Goal: Transaction & Acquisition: Purchase product/service

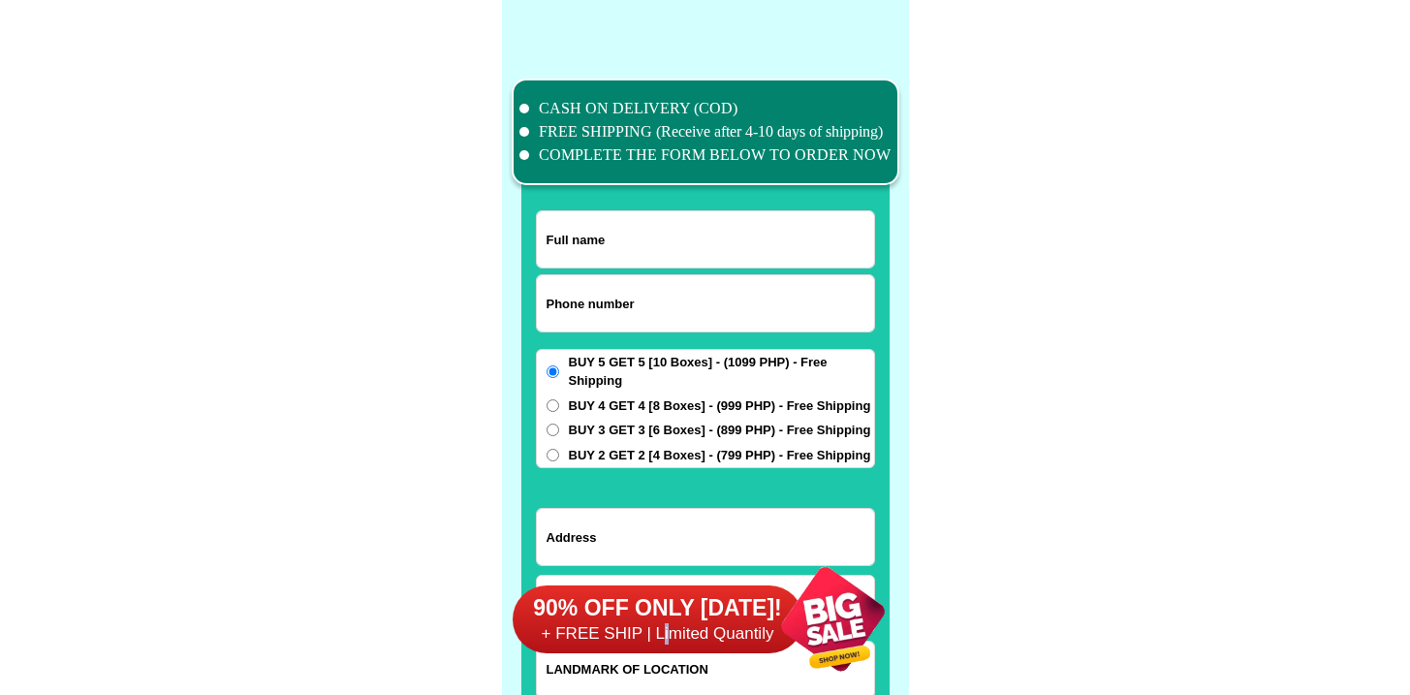
scroll to position [15065, 0]
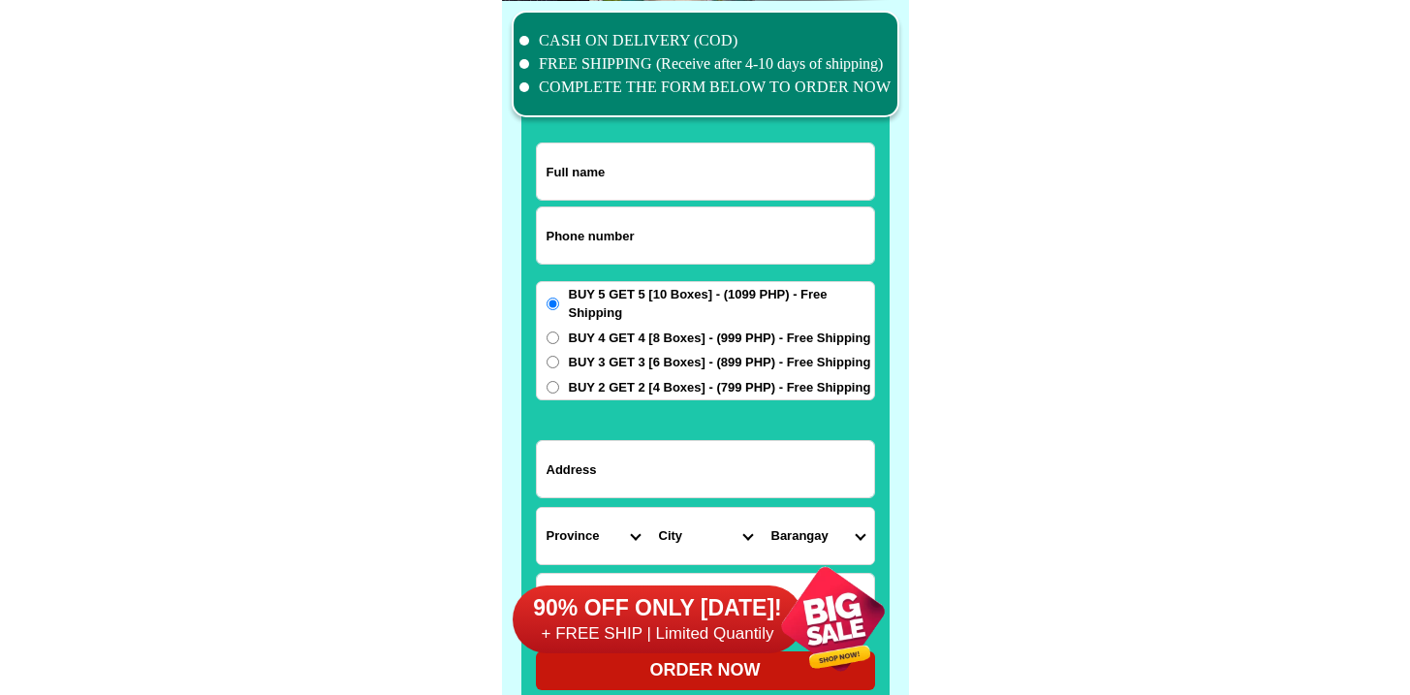
click at [632, 207] on input "Input phone_number" at bounding box center [705, 235] width 337 height 56
paste input "9506290634"
click at [549, 223] on input "9506290634" at bounding box center [705, 235] width 337 height 56
type input "09506290634"
click at [704, 155] on input "Input full_name" at bounding box center [705, 171] width 337 height 56
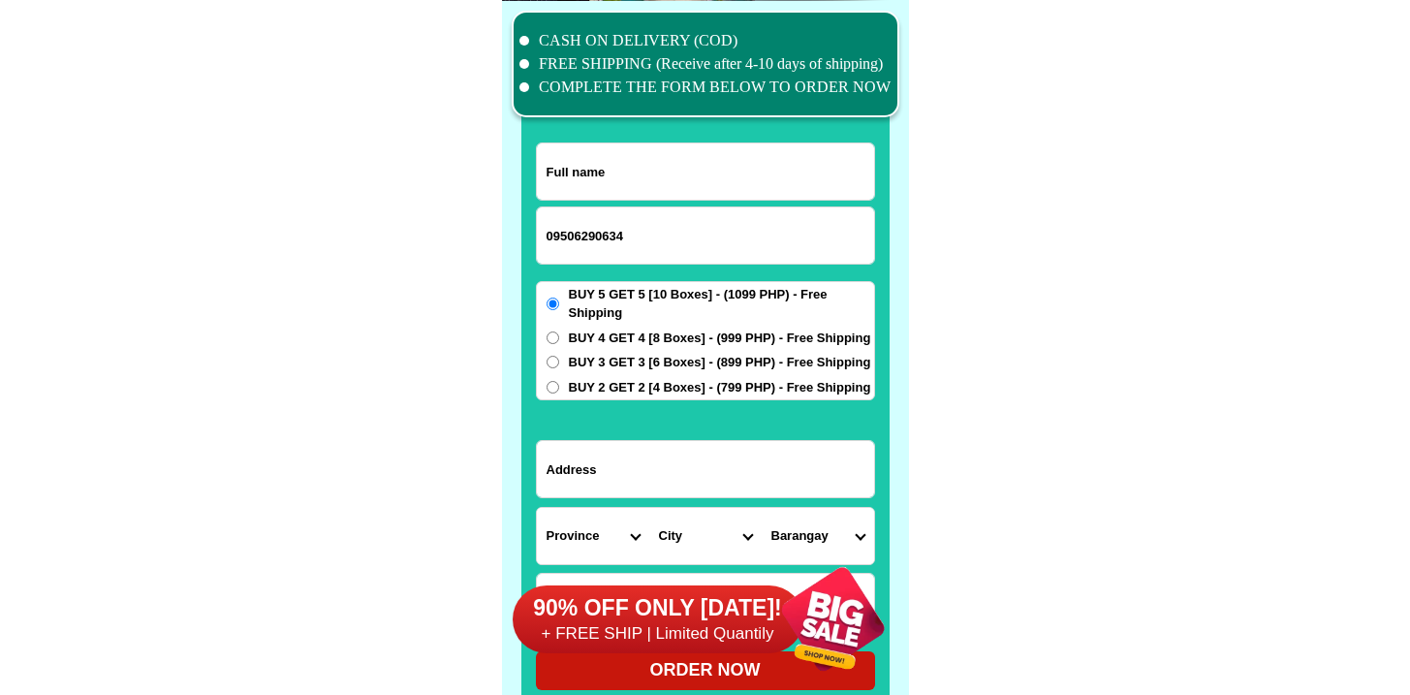
paste input "[PERSON_NAME]"
type input "[PERSON_NAME]"
click at [646, 478] on input "Input address" at bounding box center [705, 469] width 337 height 56
paste input "Tapat ng sabungan"
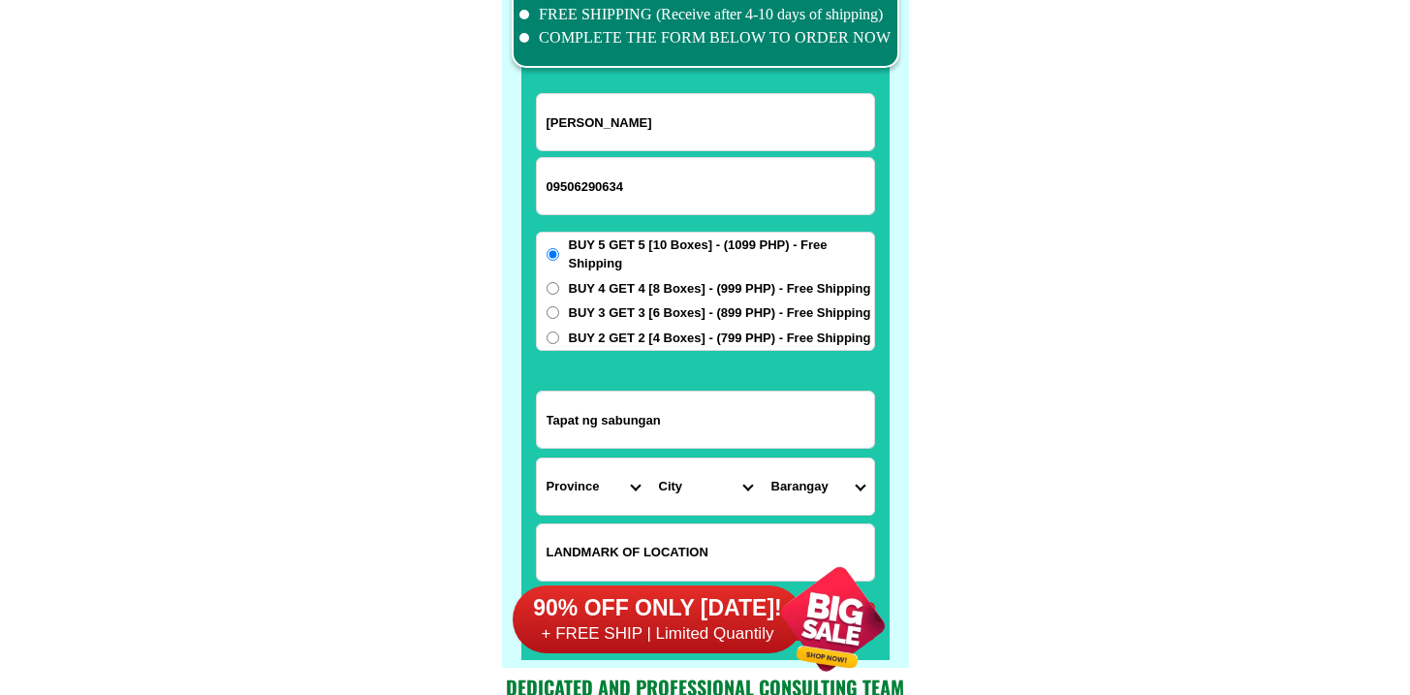
scroll to position [15114, 0]
type input "Tapat ng sabungan"
click at [595, 460] on select "Province [GEOGRAPHIC_DATA] [GEOGRAPHIC_DATA][PERSON_NAME][GEOGRAPHIC_DATA][GEOG…" at bounding box center [593, 486] width 112 height 56
select select "63_993"
click at [537, 458] on select "Province [GEOGRAPHIC_DATA] [GEOGRAPHIC_DATA][PERSON_NAME][GEOGRAPHIC_DATA][GEOG…" at bounding box center [593, 486] width 112 height 56
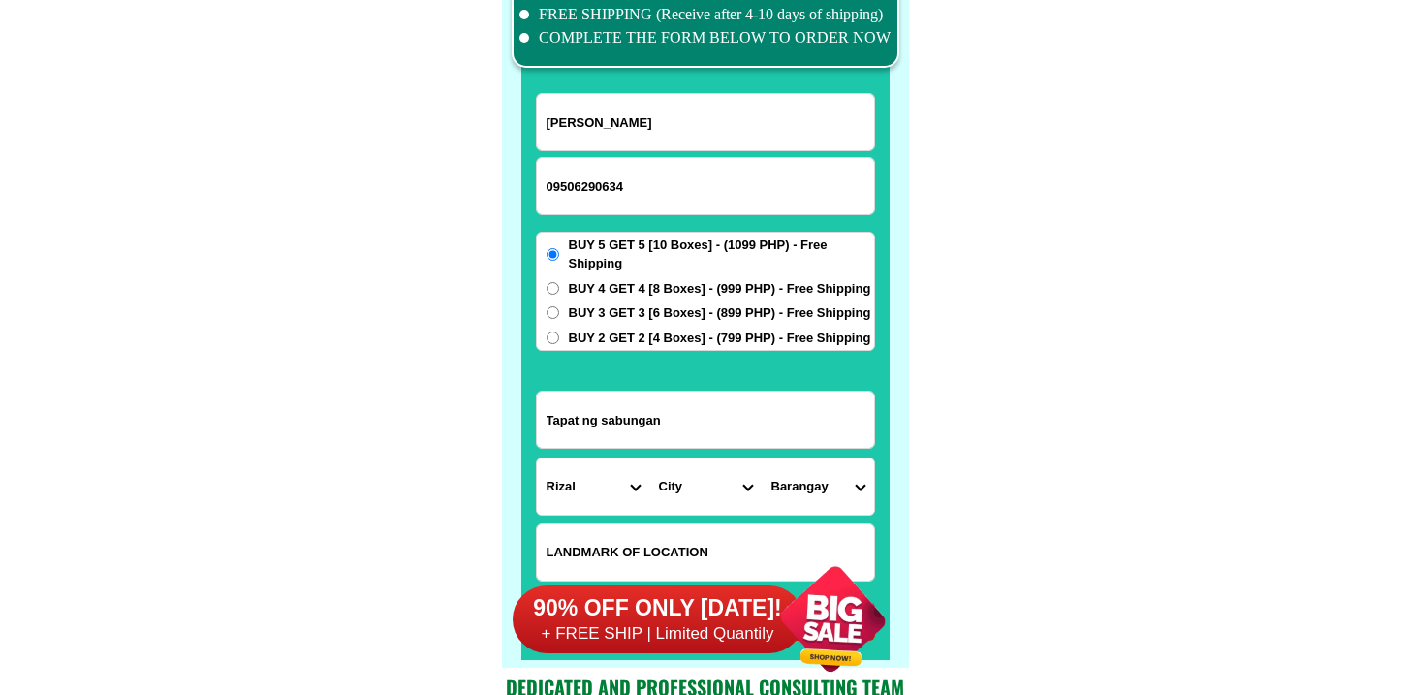
click at [686, 484] on select "City Angono Antipolo-city [GEOGRAPHIC_DATA] [GEOGRAPHIC_DATA] [GEOGRAPHIC_DATA]…" at bounding box center [705, 486] width 112 height 56
select select "63_993636"
click at [649, 458] on select "City Angono Antipolo-city [GEOGRAPHIC_DATA] [GEOGRAPHIC_DATA] [GEOGRAPHIC_DATA]…" at bounding box center [705, 486] width 112 height 56
click at [820, 483] on select "Barangay Bagumbayan (pob.) Halayhayin Hulo (pob.) [GEOGRAPHIC_DATA] (pob.) Mala…" at bounding box center [818, 486] width 112 height 56
click at [762, 458] on select "Barangay Bagumbayan (pob.) Halayhayin Hulo (pob.) [GEOGRAPHIC_DATA] (pob.) Mala…" at bounding box center [818, 486] width 112 height 56
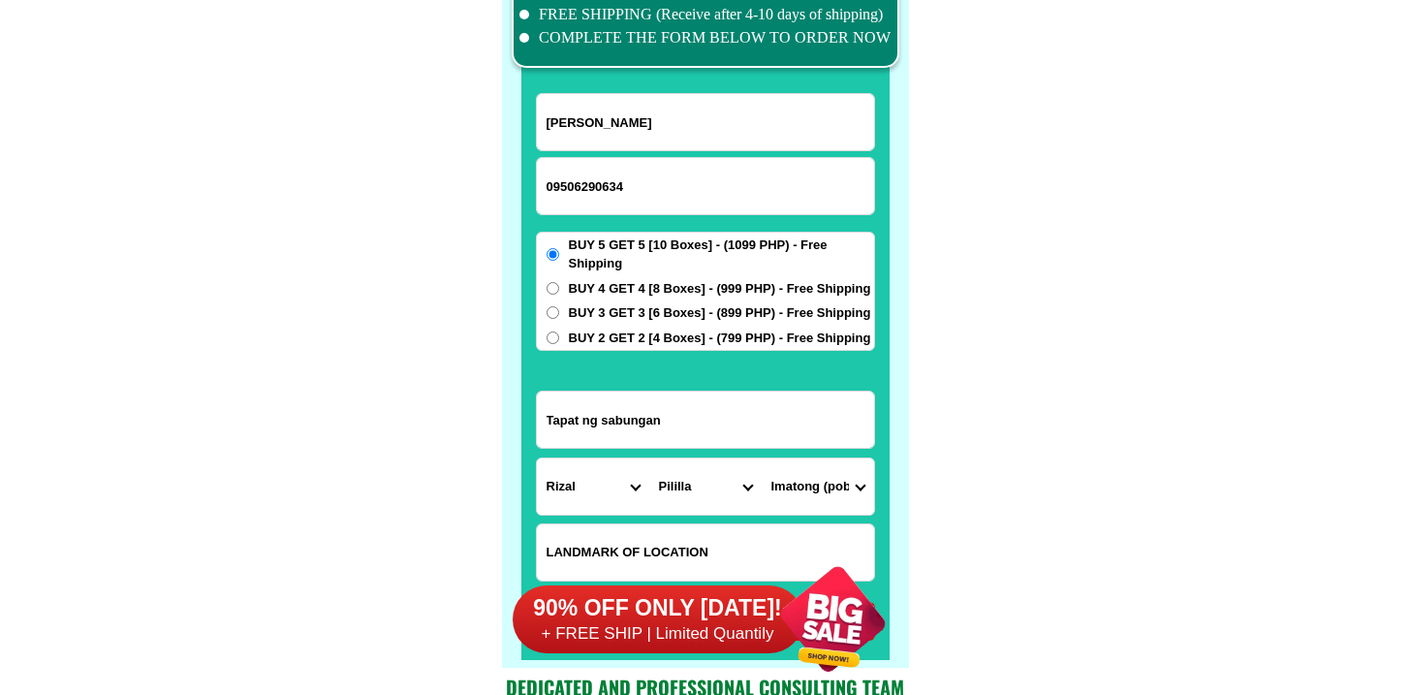
click at [819, 480] on select "Barangay Bagumbayan (pob.) Halayhayin Hulo (pob.) [GEOGRAPHIC_DATA] (pob.) Mala…" at bounding box center [818, 486] width 112 height 56
select select "63_9936365607"
click at [762, 458] on select "Barangay Bagumbayan (pob.) Halayhayin Hulo (pob.) [GEOGRAPHIC_DATA] (pob.) Mala…" at bounding box center [818, 486] width 112 height 56
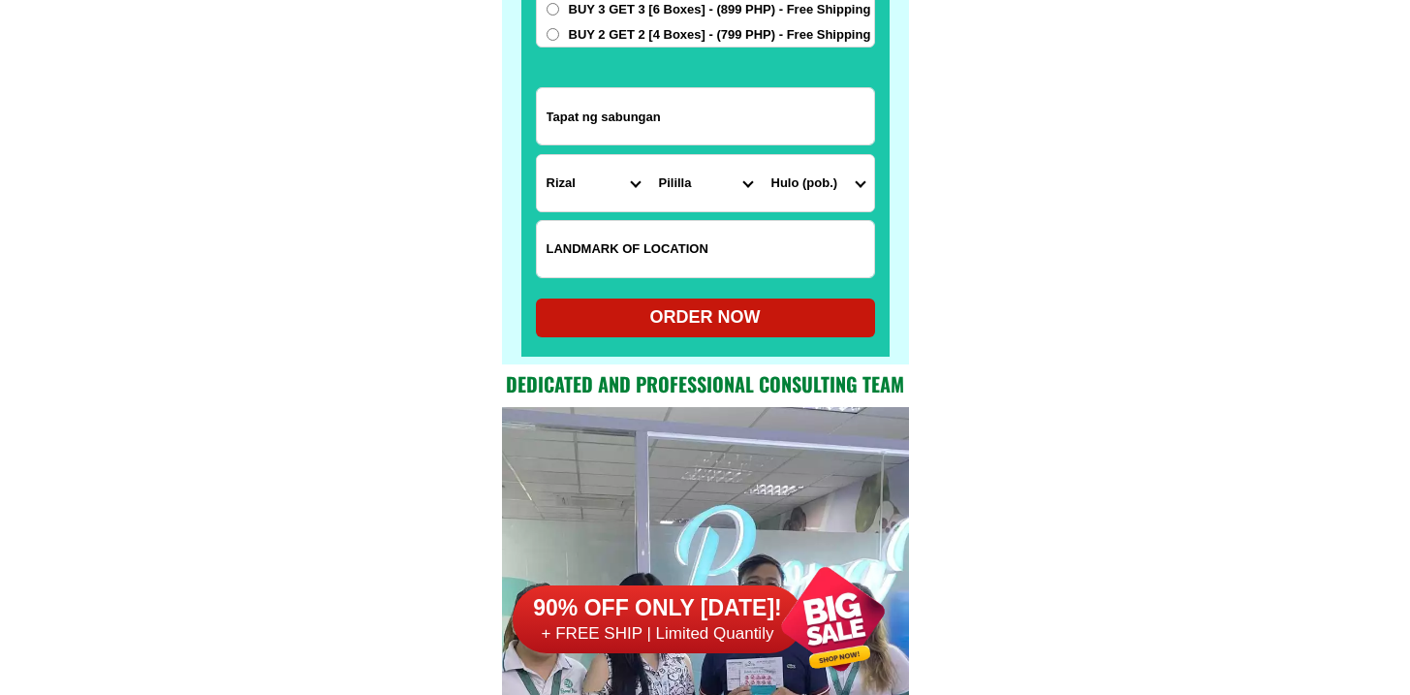
scroll to position [15470, 0]
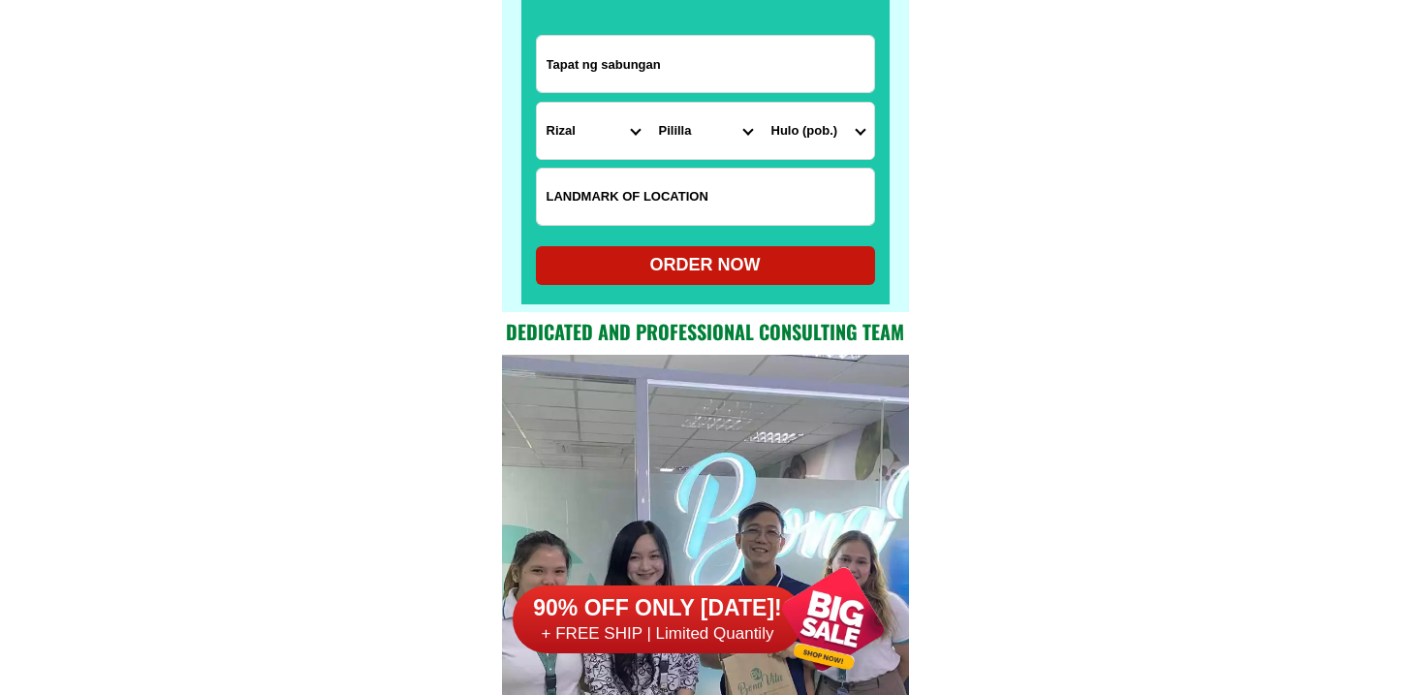
click at [740, 229] on form "[PERSON_NAME] 09506290634 ORDER NOW [GEOGRAPHIC_DATA] [GEOGRAPHIC_DATA] [GEOGRA…" at bounding box center [705, 11] width 339 height 548
click at [730, 260] on div "ORDER NOW" at bounding box center [705, 265] width 339 height 26
radio input "true"
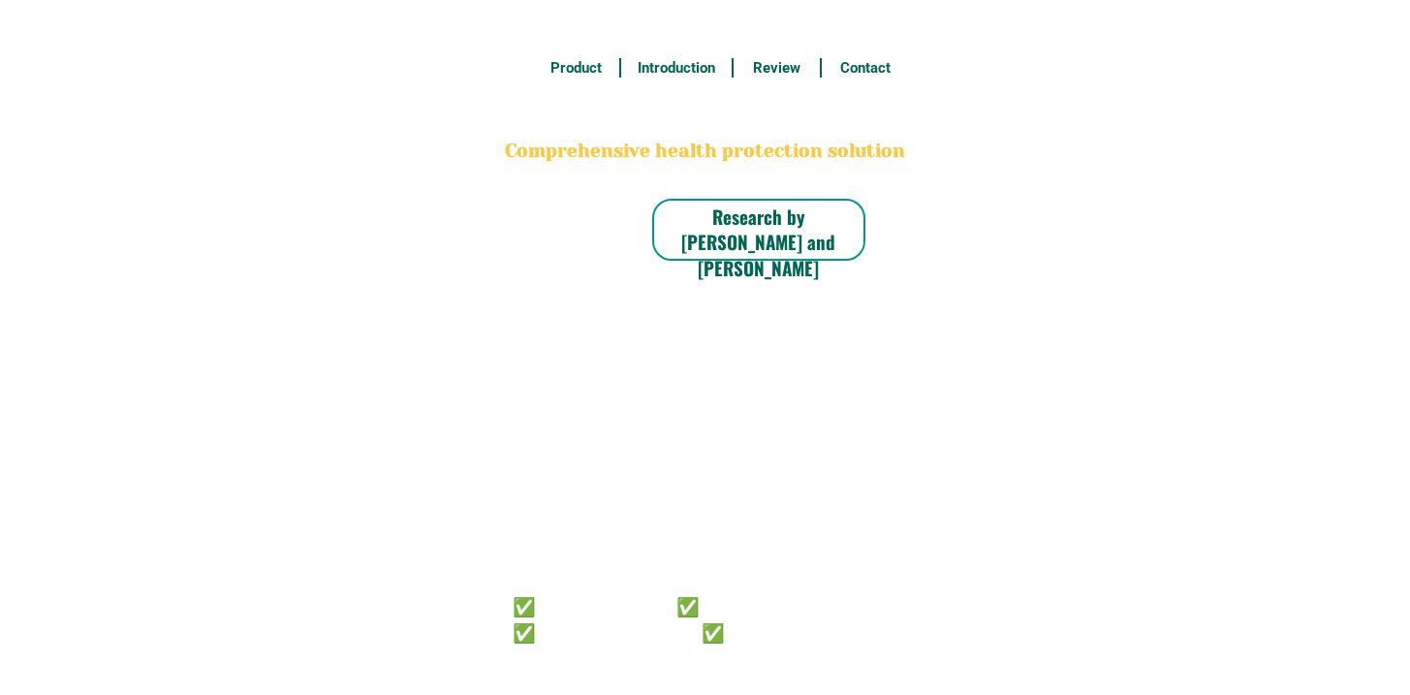
radio input "true"
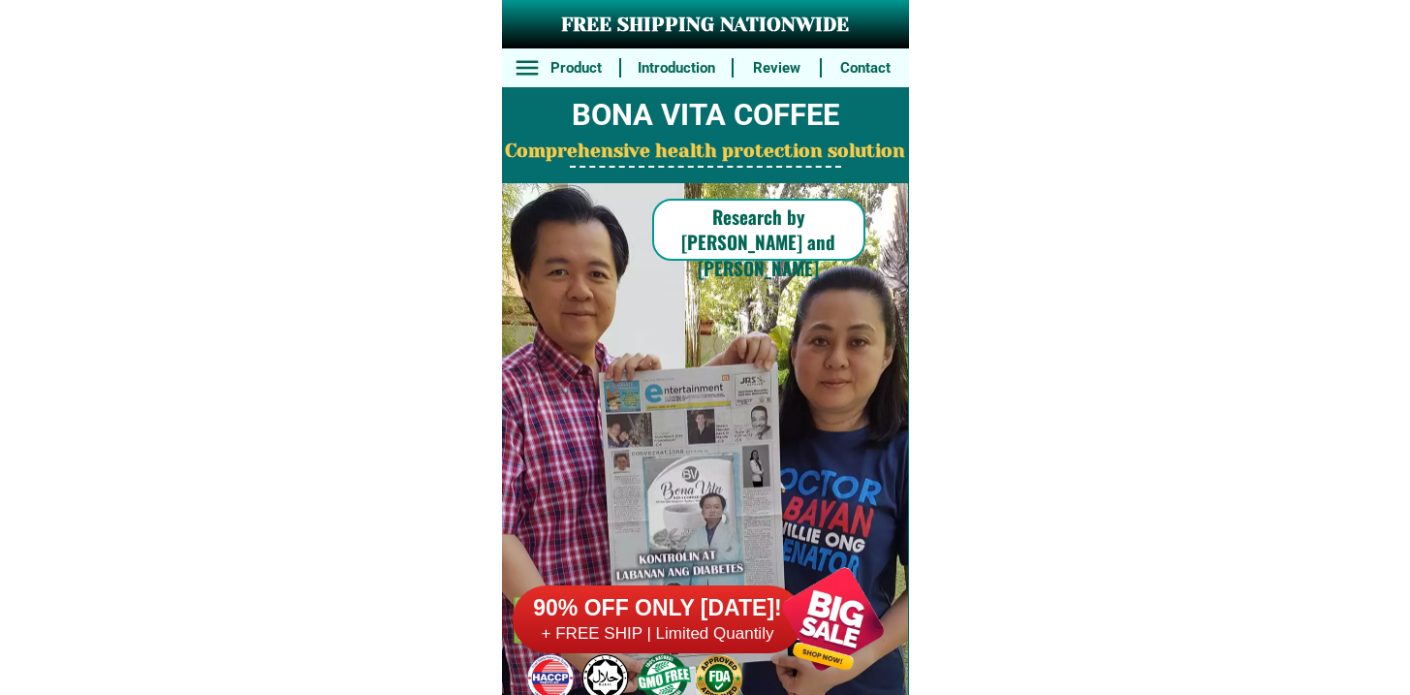
click at [703, 608] on h6 "90% OFF ONLY [DATE]!" at bounding box center [658, 608] width 291 height 29
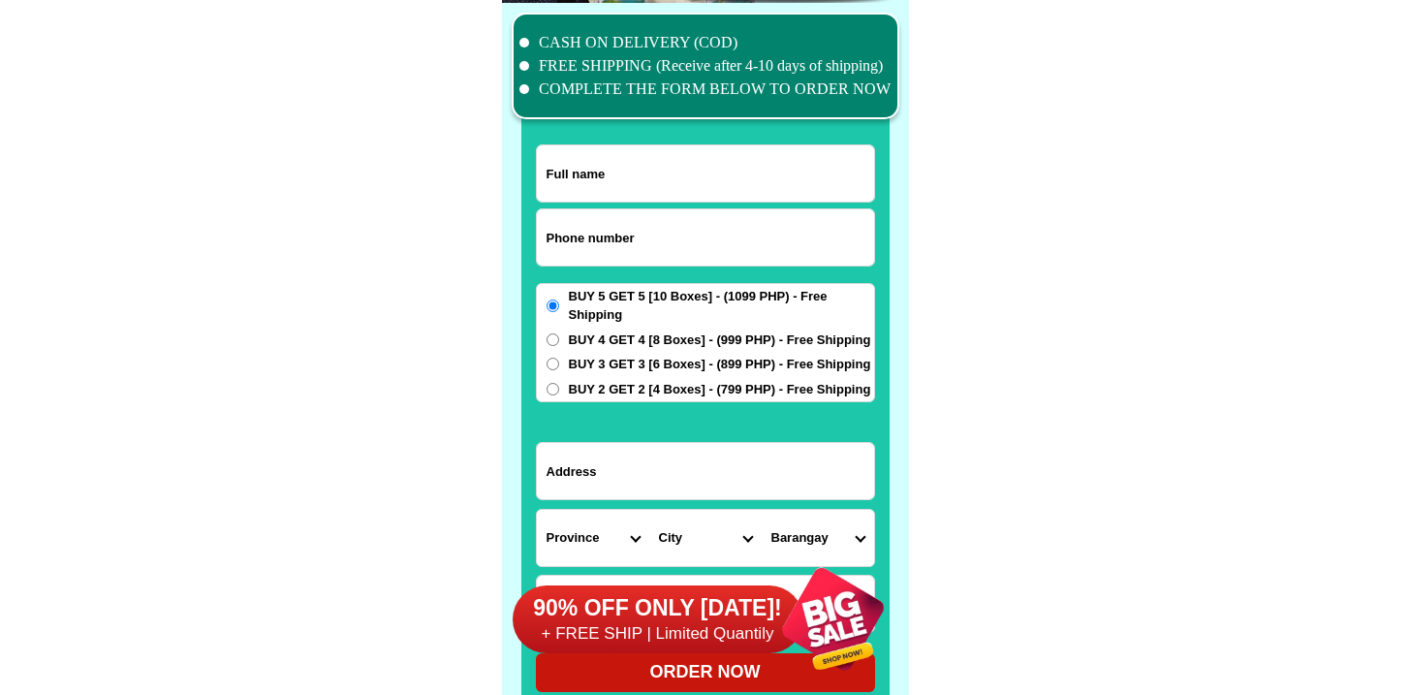
scroll to position [15065, 0]
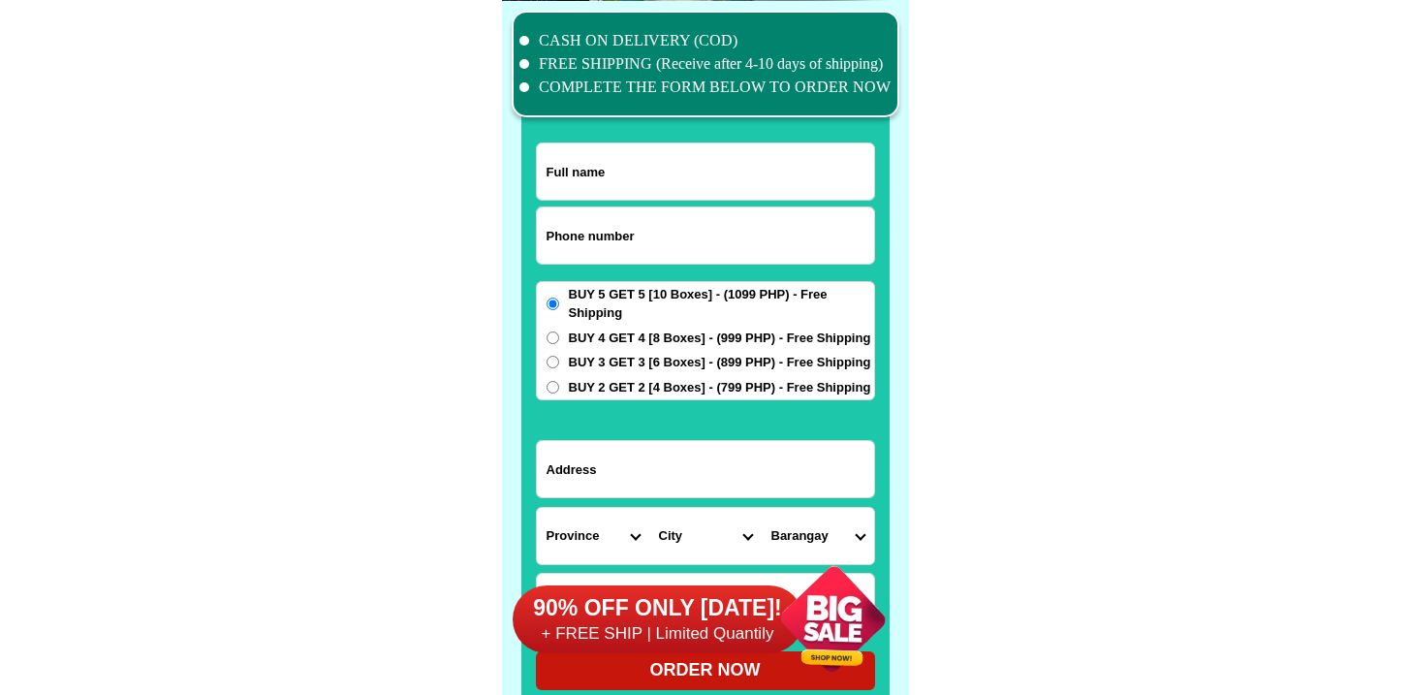
click at [637, 206] on div at bounding box center [705, 235] width 339 height 58
click at [635, 223] on input "Input phone_number" at bounding box center [705, 235] width 337 height 56
paste input "9260356448"
type input "09260356448"
click at [671, 122] on div at bounding box center [705, 368] width 368 height 681
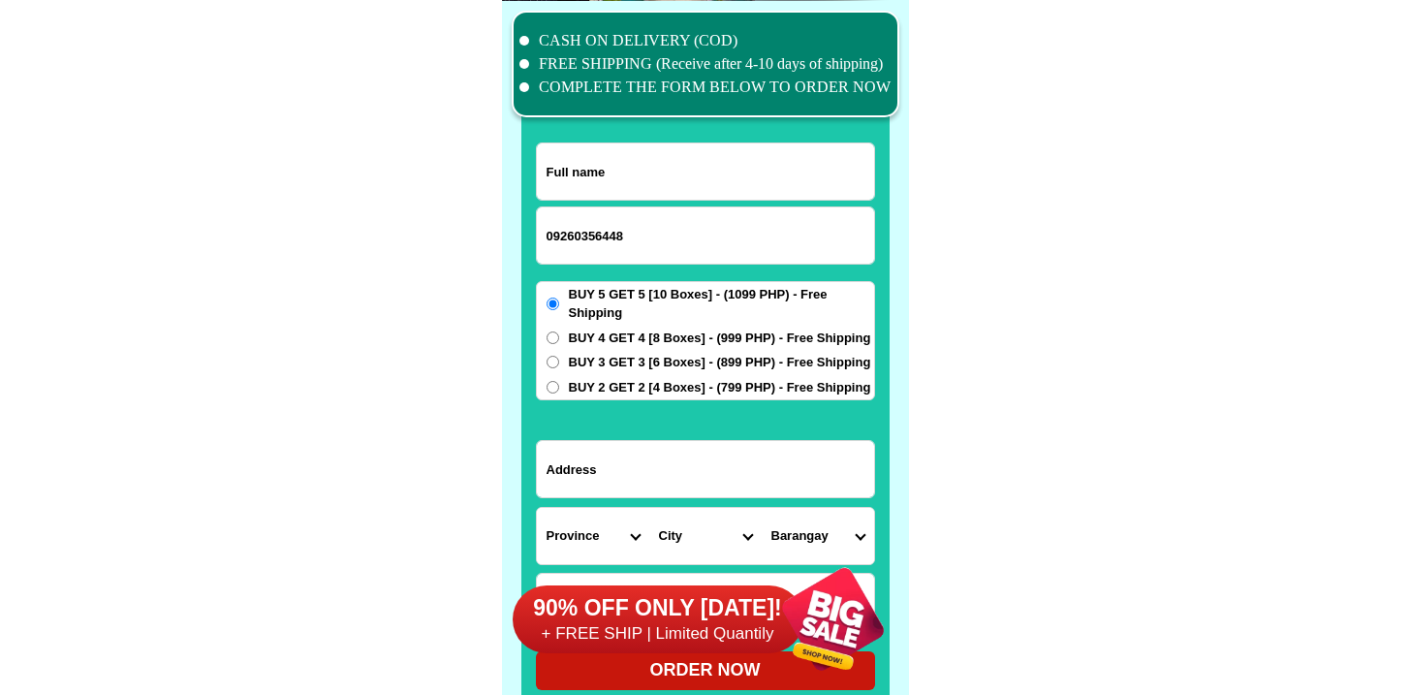
click at [672, 156] on input "Input full_name" at bounding box center [705, 171] width 337 height 56
paste input "[PERSON_NAME]"
type input "[PERSON_NAME]"
click at [695, 515] on select "City" at bounding box center [705, 536] width 112 height 56
click at [736, 461] on input "Input address" at bounding box center [705, 469] width 337 height 56
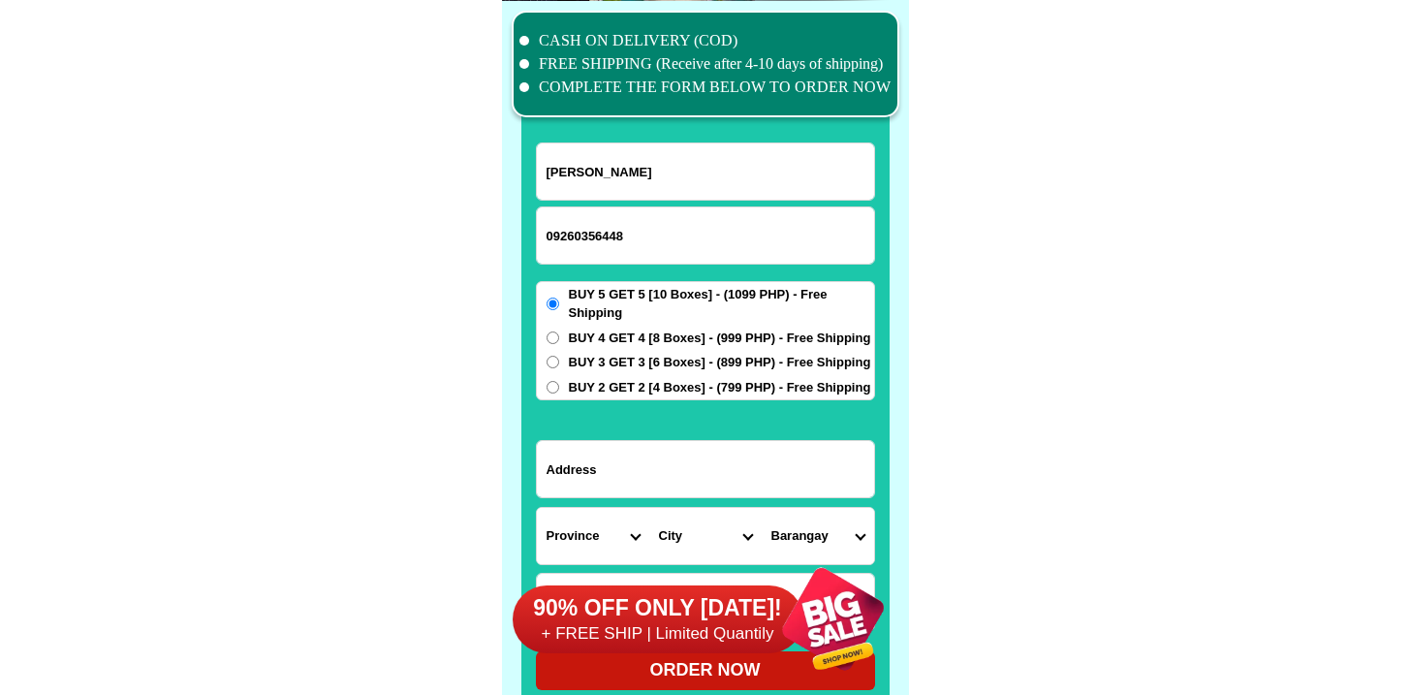
paste input "572arsenia drive bagumbong caloocan city"
type input "572arsenia drive bagumbong caloocan city"
click at [645, 370] on span "BUY 3 GET 3 [6 Boxes] - (899 PHP) - Free Shipping" at bounding box center [720, 362] width 302 height 19
click at [559, 368] on input "BUY 3 GET 3 [6 Boxes] - (899 PHP) - Free Shipping" at bounding box center [553, 362] width 13 height 13
radio input "true"
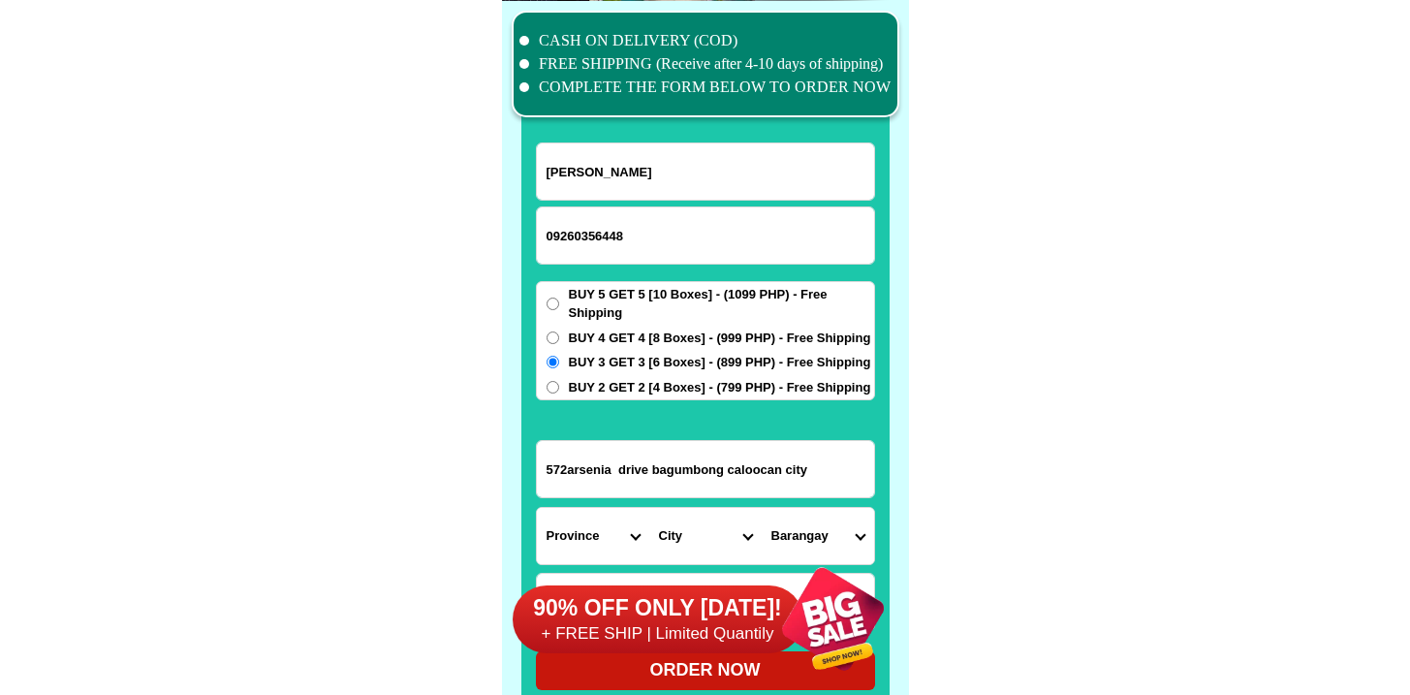
click at [644, 381] on span "BUY 2 GET 2 [4 Boxes] - (799 PHP) - Free Shipping" at bounding box center [720, 387] width 302 height 19
click at [559, 381] on input "BUY 2 GET 2 [4 Boxes] - (799 PHP) - Free Shipping" at bounding box center [553, 387] width 13 height 13
radio input "true"
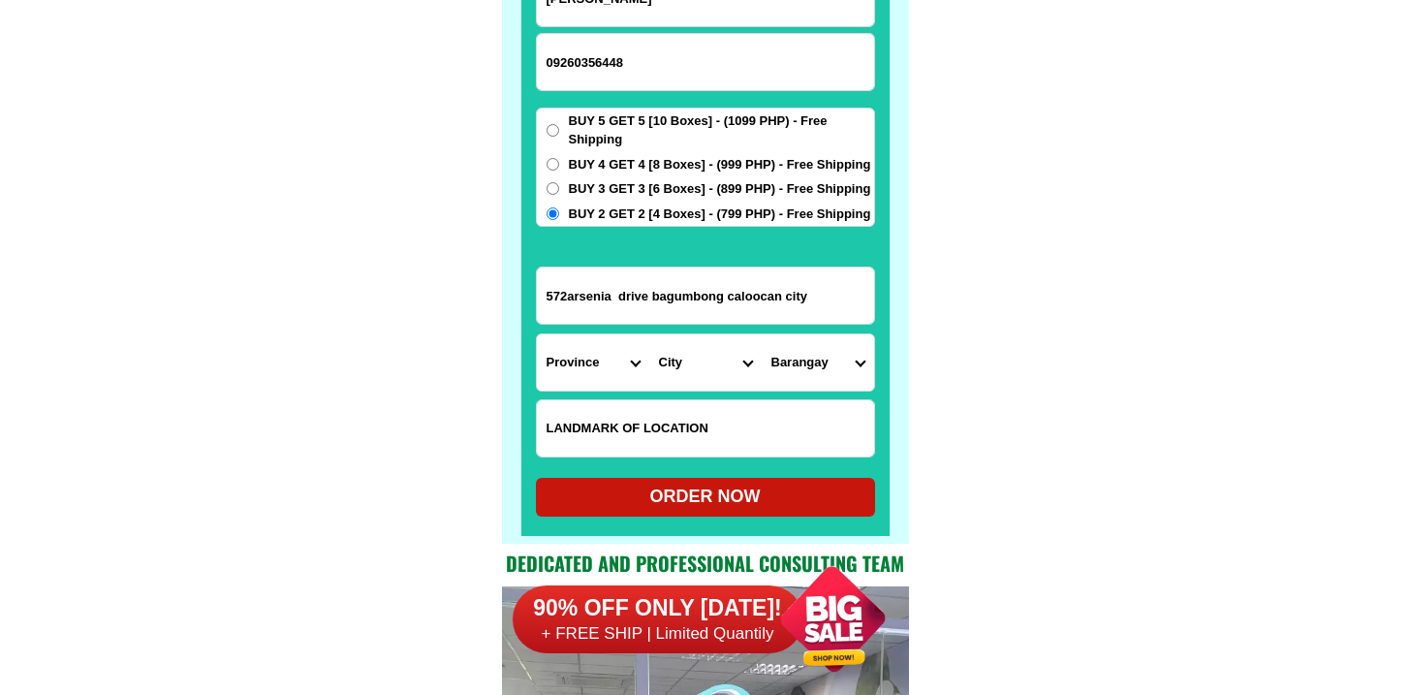
scroll to position [15388, 0]
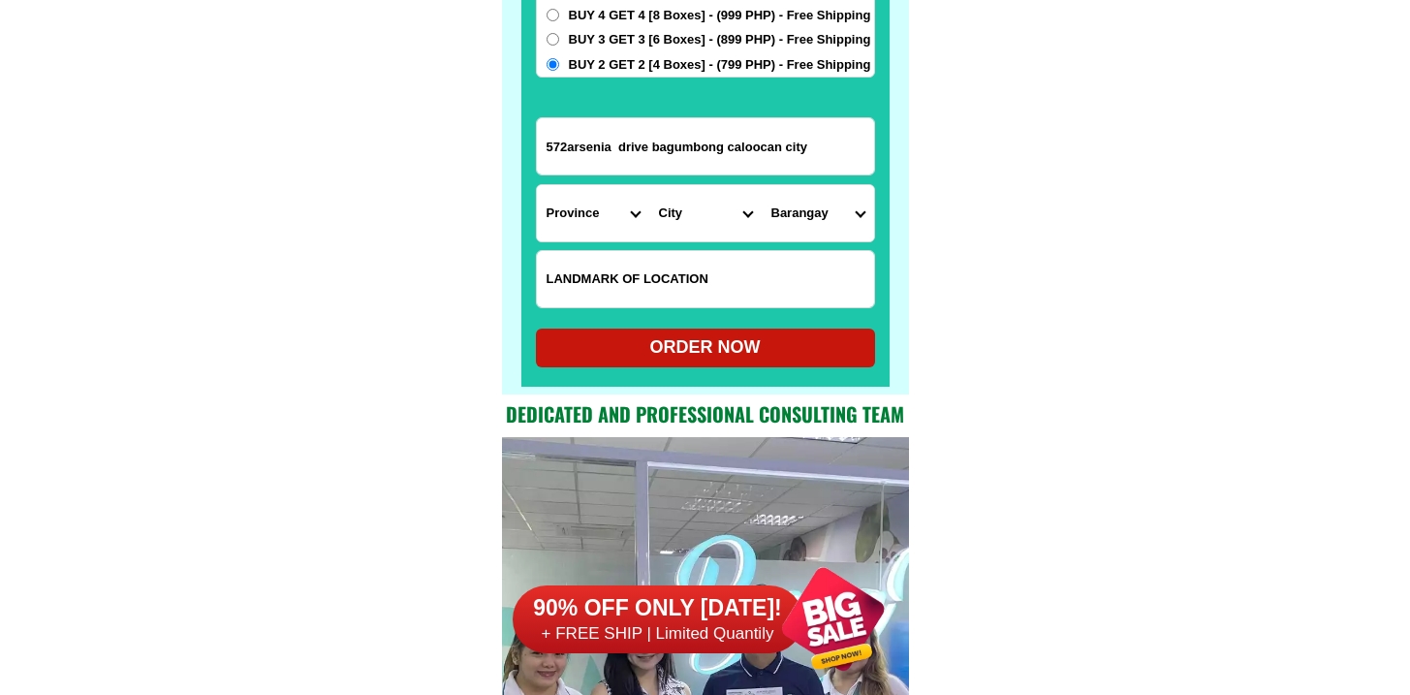
click at [664, 278] on input "Input LANDMARKOFLOCATION" at bounding box center [705, 279] width 337 height 56
paste input "Malapit sa mormoms [DEMOGRAPHIC_DATA]"
type input "Malapit sa mormoms [DEMOGRAPHIC_DATA]"
click at [555, 194] on select "Province [GEOGRAPHIC_DATA] [GEOGRAPHIC_DATA] [GEOGRAPHIC_DATA] [GEOGRAPHIC_DATA…" at bounding box center [593, 213] width 112 height 56
select select "63_219"
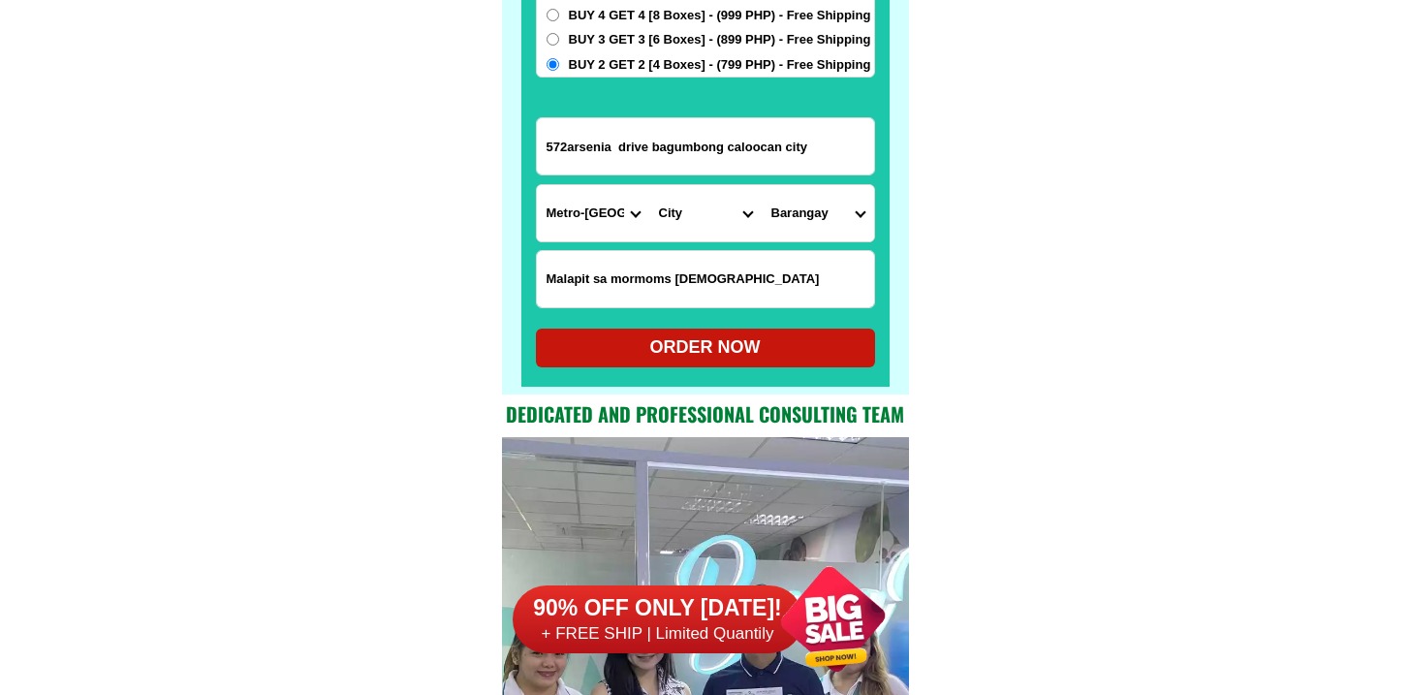
click at [537, 185] on select "Province [GEOGRAPHIC_DATA] [GEOGRAPHIC_DATA] [GEOGRAPHIC_DATA] [GEOGRAPHIC_DATA…" at bounding box center [593, 213] width 112 height 56
click at [697, 207] on select "City [GEOGRAPHIC_DATA] [GEOGRAPHIC_DATA] [GEOGRAPHIC_DATA] [GEOGRAPHIC_DATA]-ci…" at bounding box center [705, 213] width 112 height 56
select select "63_2199773"
click at [649, 185] on select "City [GEOGRAPHIC_DATA] [GEOGRAPHIC_DATA] [GEOGRAPHIC_DATA] [GEOGRAPHIC_DATA]-ci…" at bounding box center [705, 213] width 112 height 56
click at [810, 210] on select "[GEOGRAPHIC_DATA]" at bounding box center [818, 213] width 112 height 56
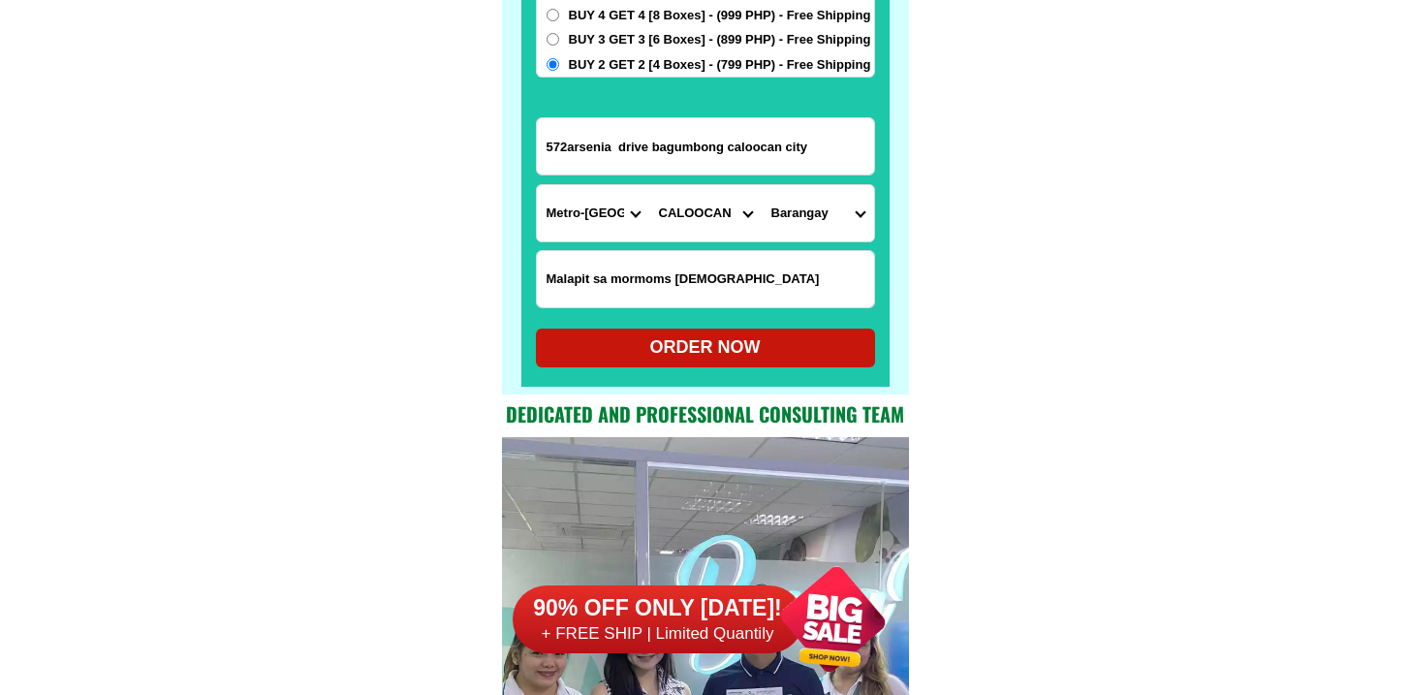
click at [770, 140] on input "572arsenia drive bagumbong caloocan city" at bounding box center [705, 146] width 337 height 56
click at [790, 206] on select "[GEOGRAPHIC_DATA]" at bounding box center [818, 213] width 112 height 56
select select "63_21997736823"
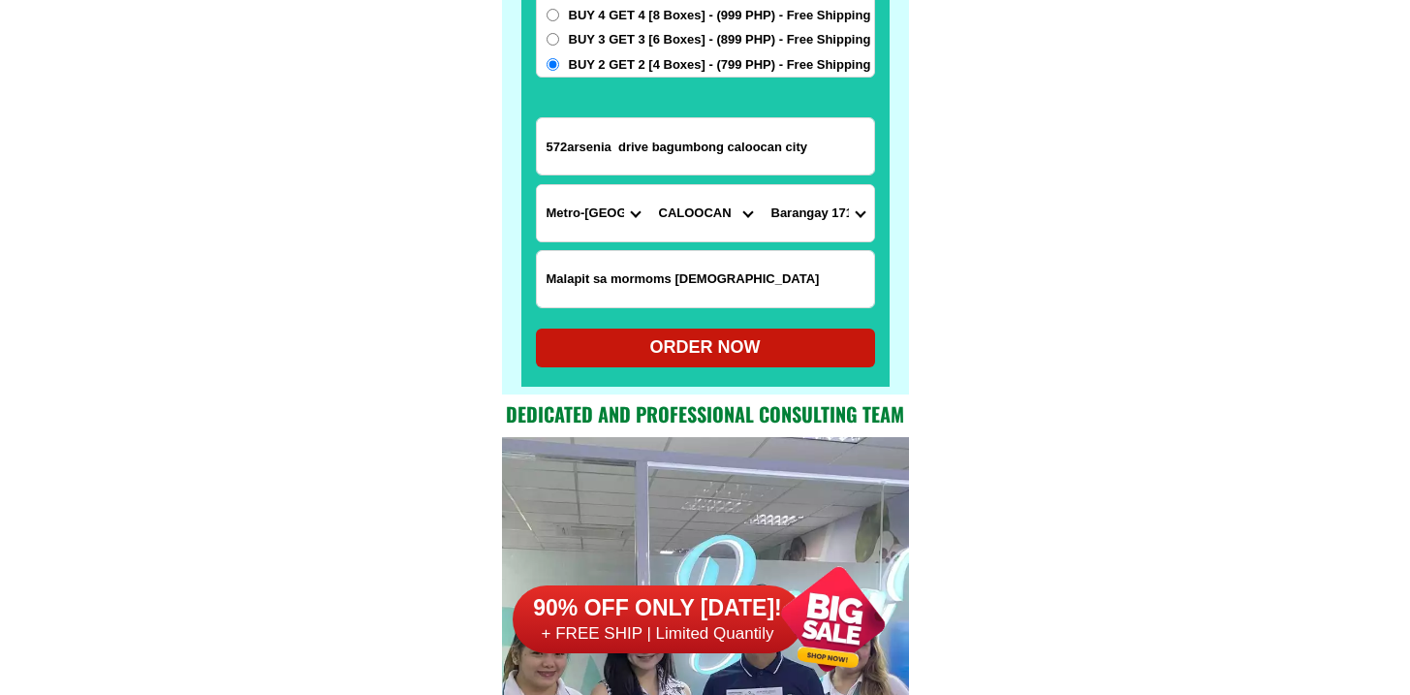
click at [762, 185] on select "[GEOGRAPHIC_DATA]" at bounding box center [818, 213] width 112 height 56
click at [754, 355] on div "ORDER NOW" at bounding box center [705, 347] width 339 height 26
radio input "true"
